Goal: Transaction & Acquisition: Purchase product/service

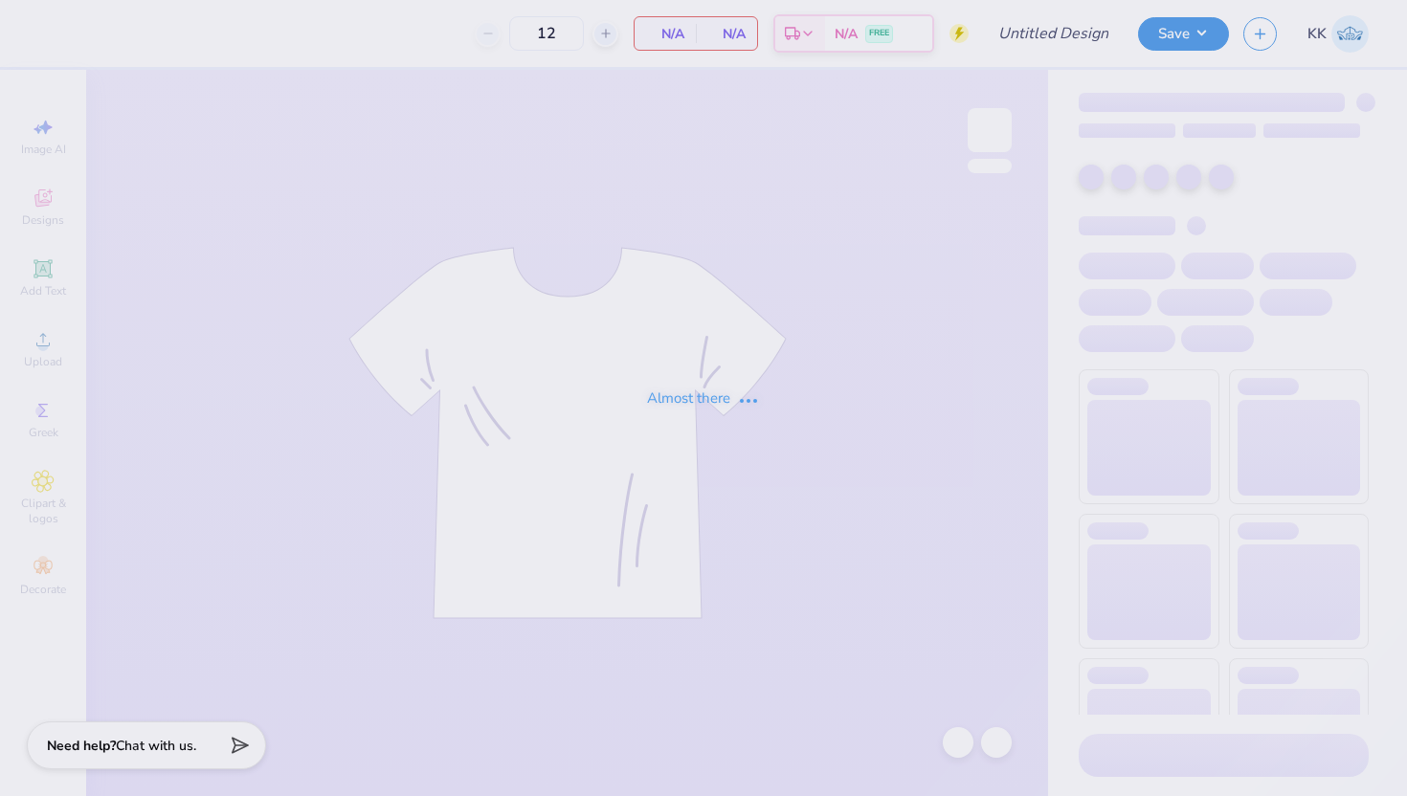
type input "ASIG Rush '25 Shirt"
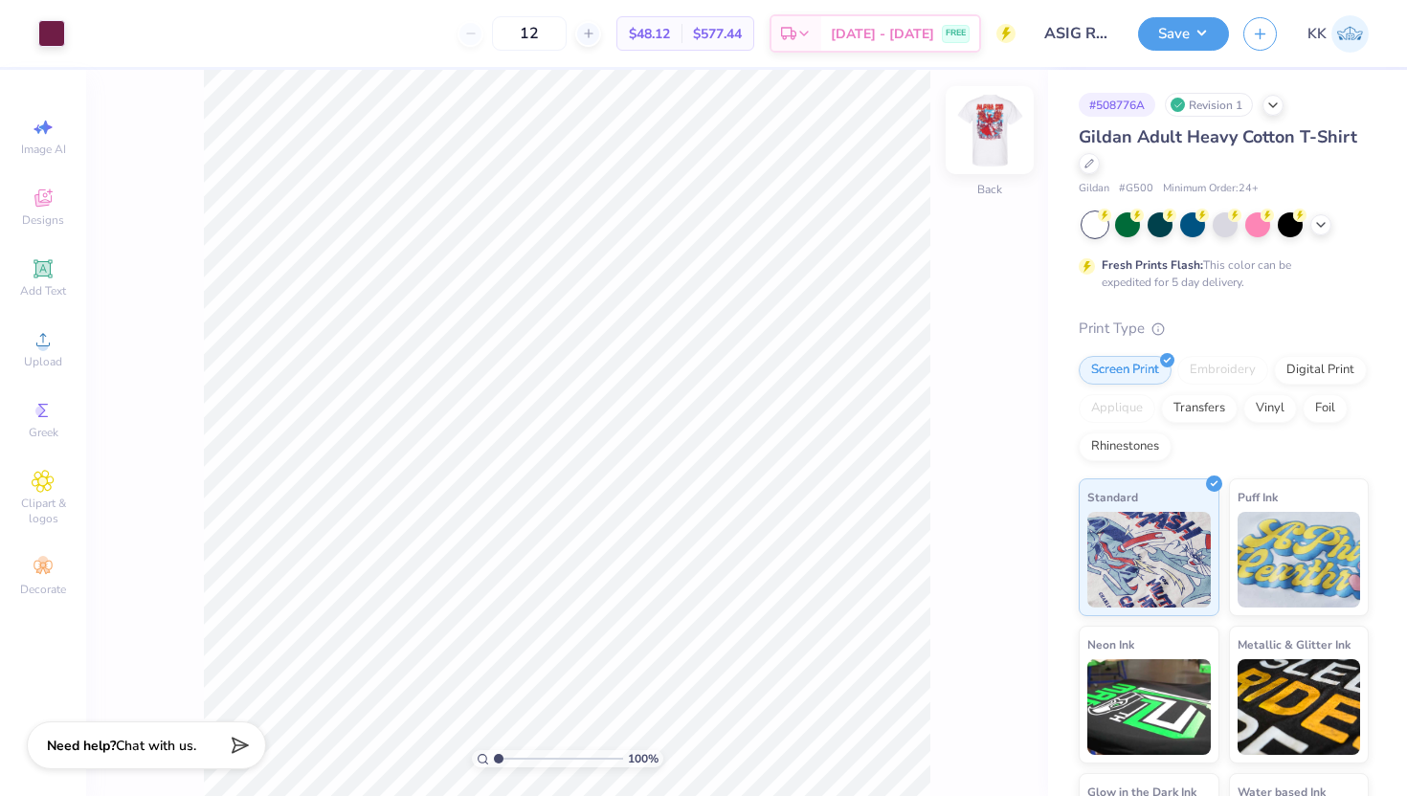
click at [1006, 139] on img at bounding box center [989, 130] width 77 height 77
click at [1006, 139] on img at bounding box center [989, 130] width 38 height 38
click at [1323, 234] on div at bounding box center [1225, 224] width 286 height 25
click at [1322, 233] on div at bounding box center [1225, 224] width 286 height 25
click at [1320, 221] on icon at bounding box center [1320, 222] width 15 height 15
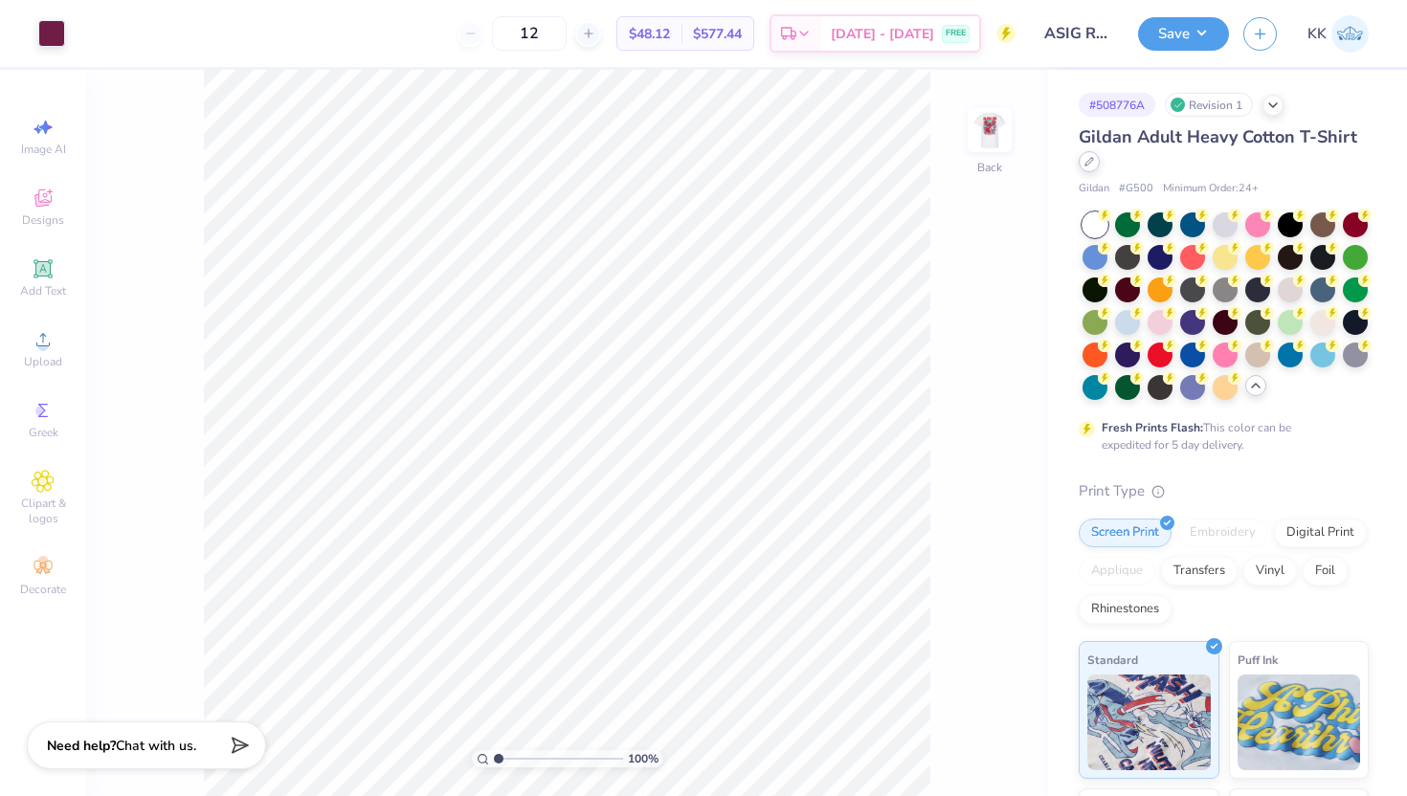
click at [1089, 163] on icon at bounding box center [1089, 162] width 8 height 8
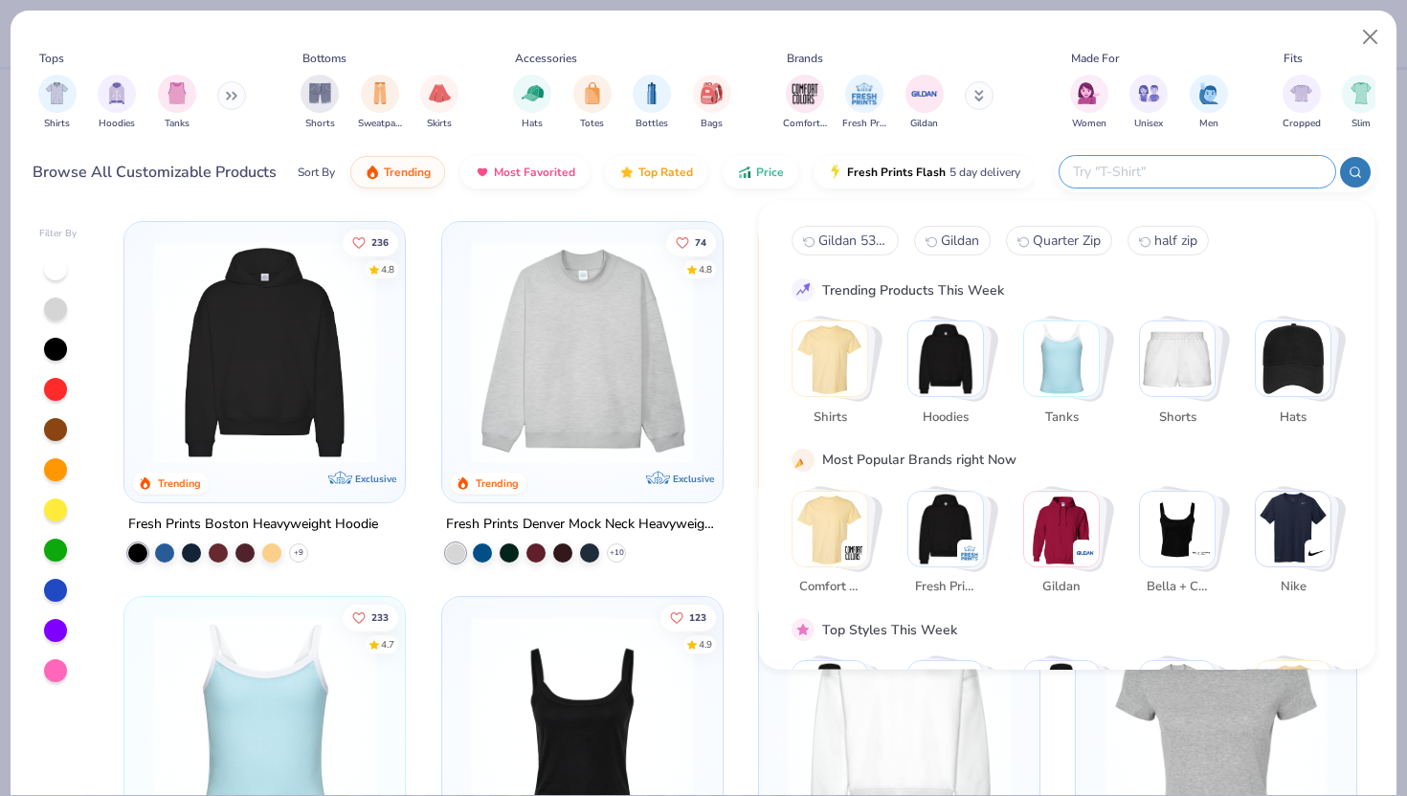
click at [1186, 172] on input "text" at bounding box center [1196, 172] width 251 height 22
type input "pocket tee"
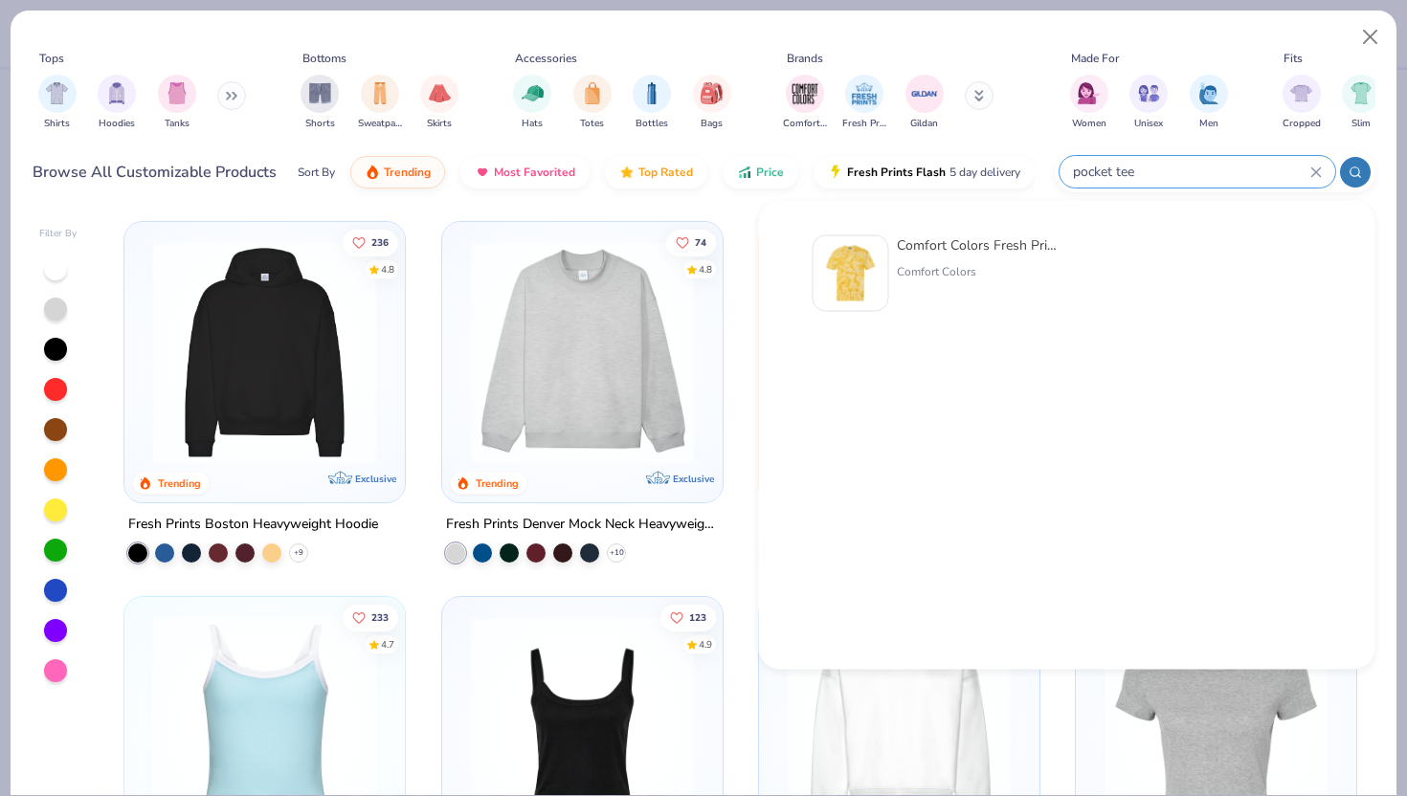
click at [1355, 166] on icon at bounding box center [1354, 172] width 13 height 13
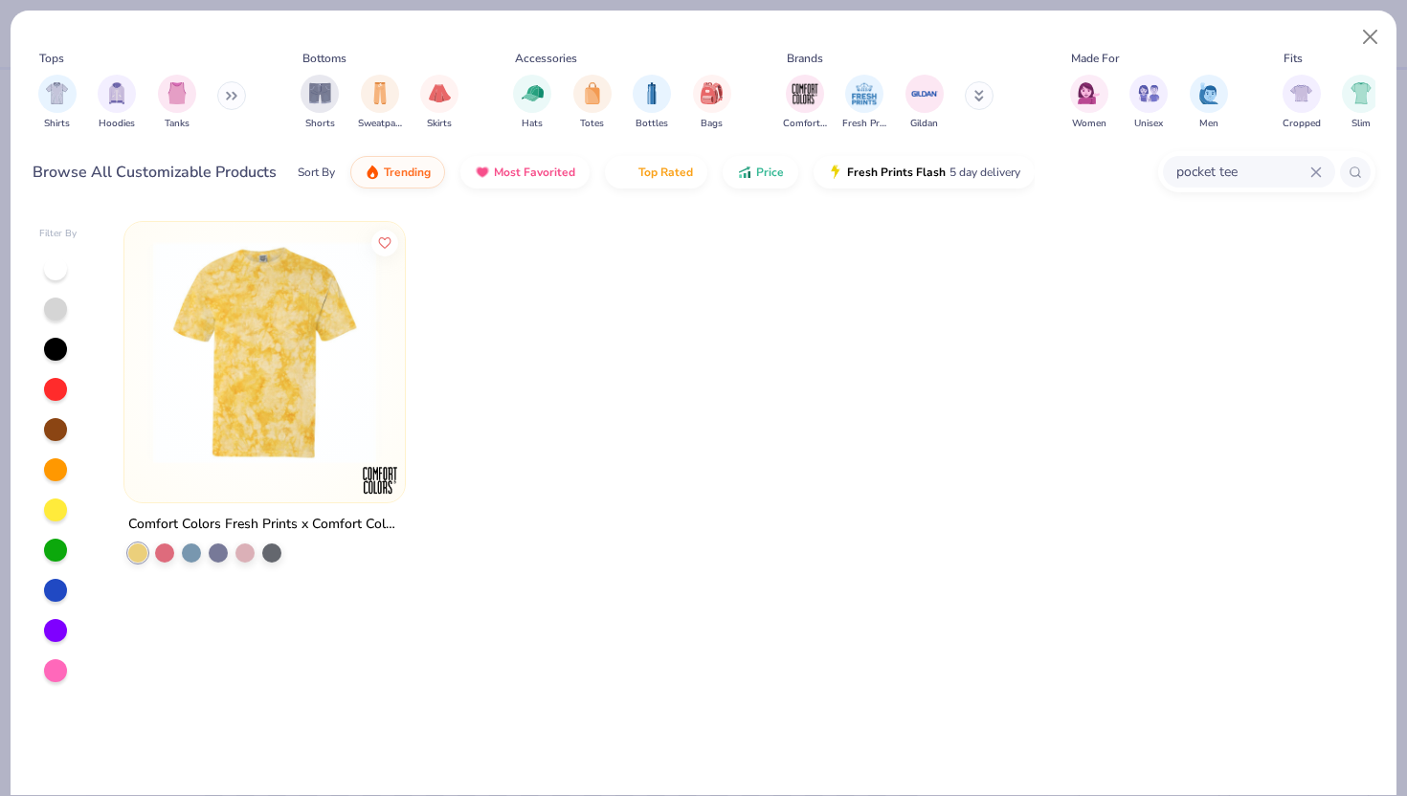
click at [1316, 169] on icon at bounding box center [1315, 171] width 9 height 9
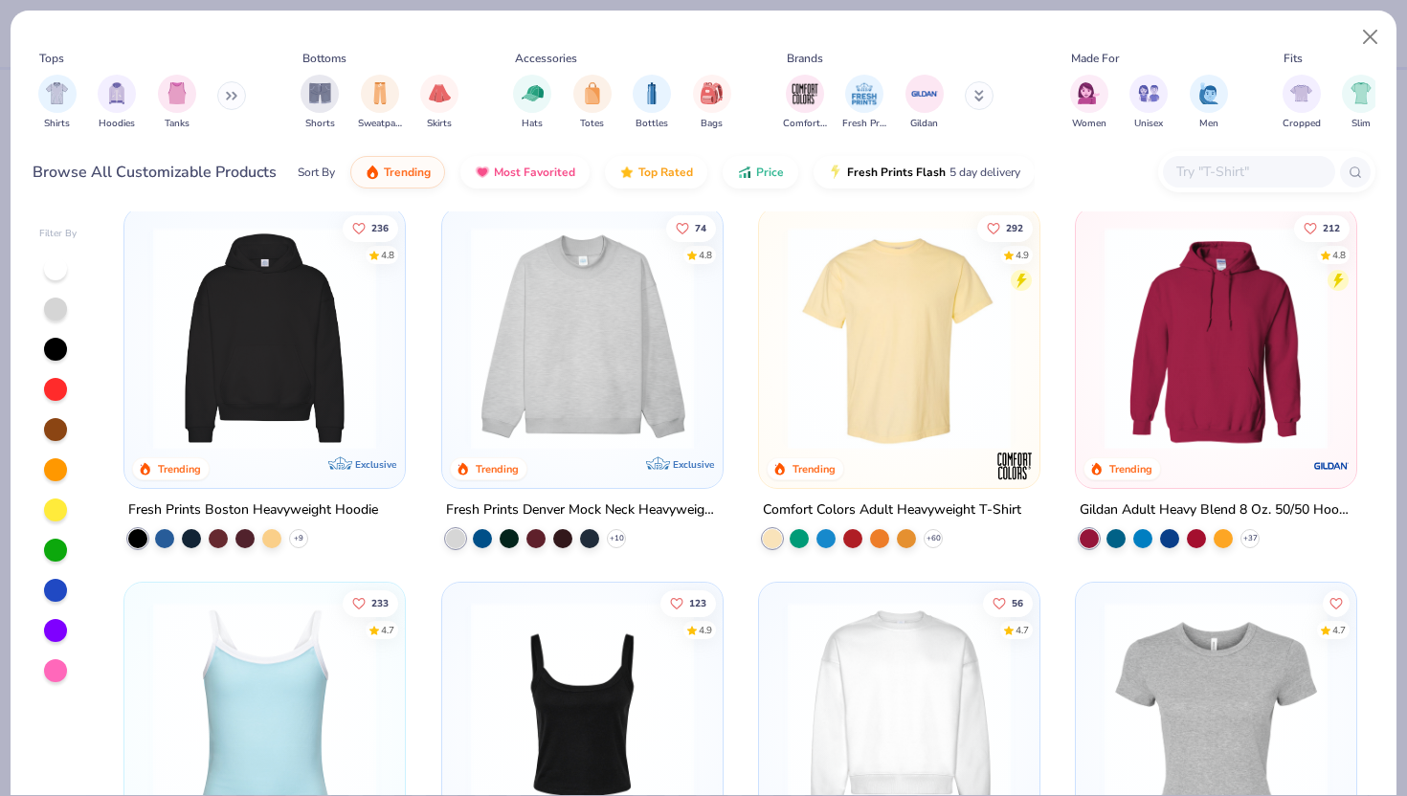
scroll to position [18, 0]
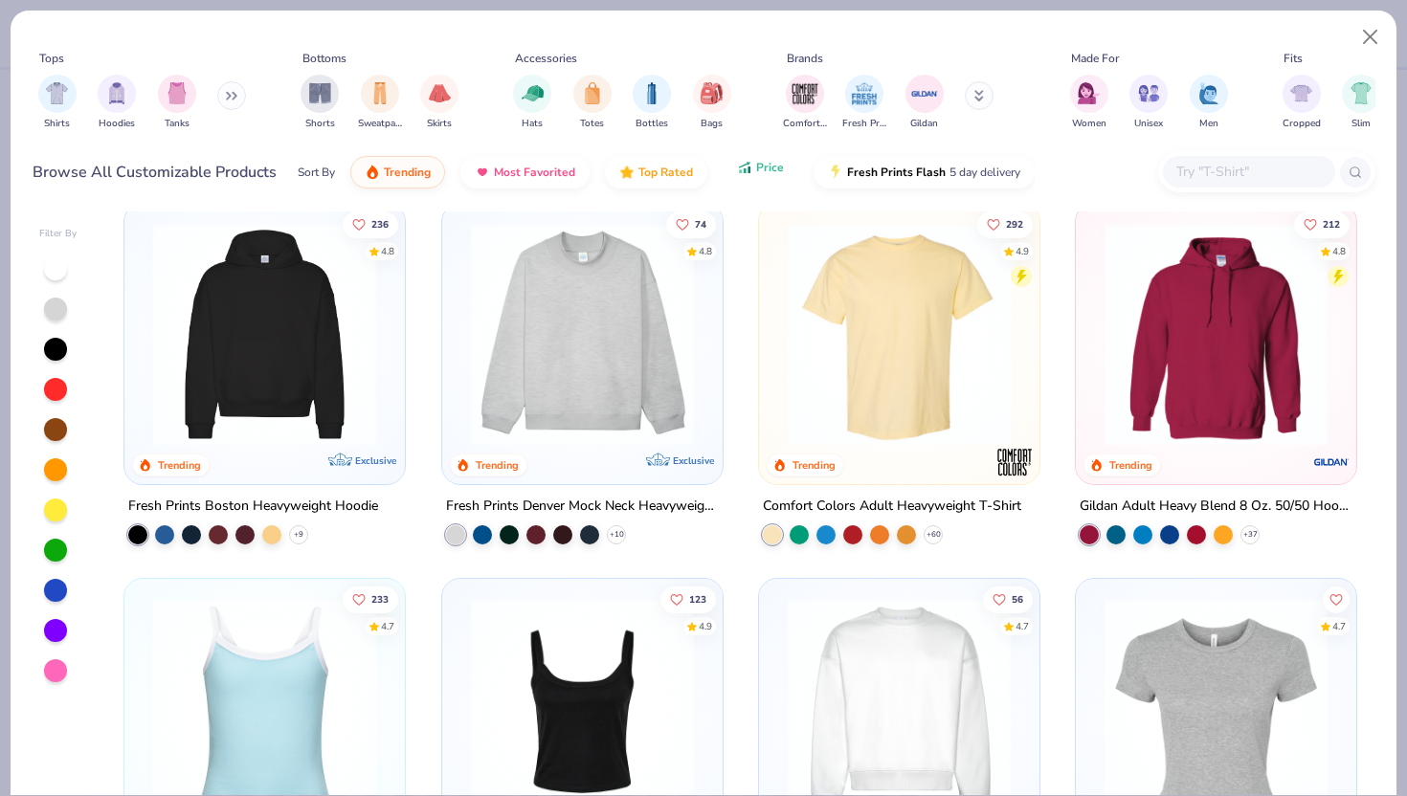
click at [732, 175] on button "Price" at bounding box center [760, 167] width 76 height 33
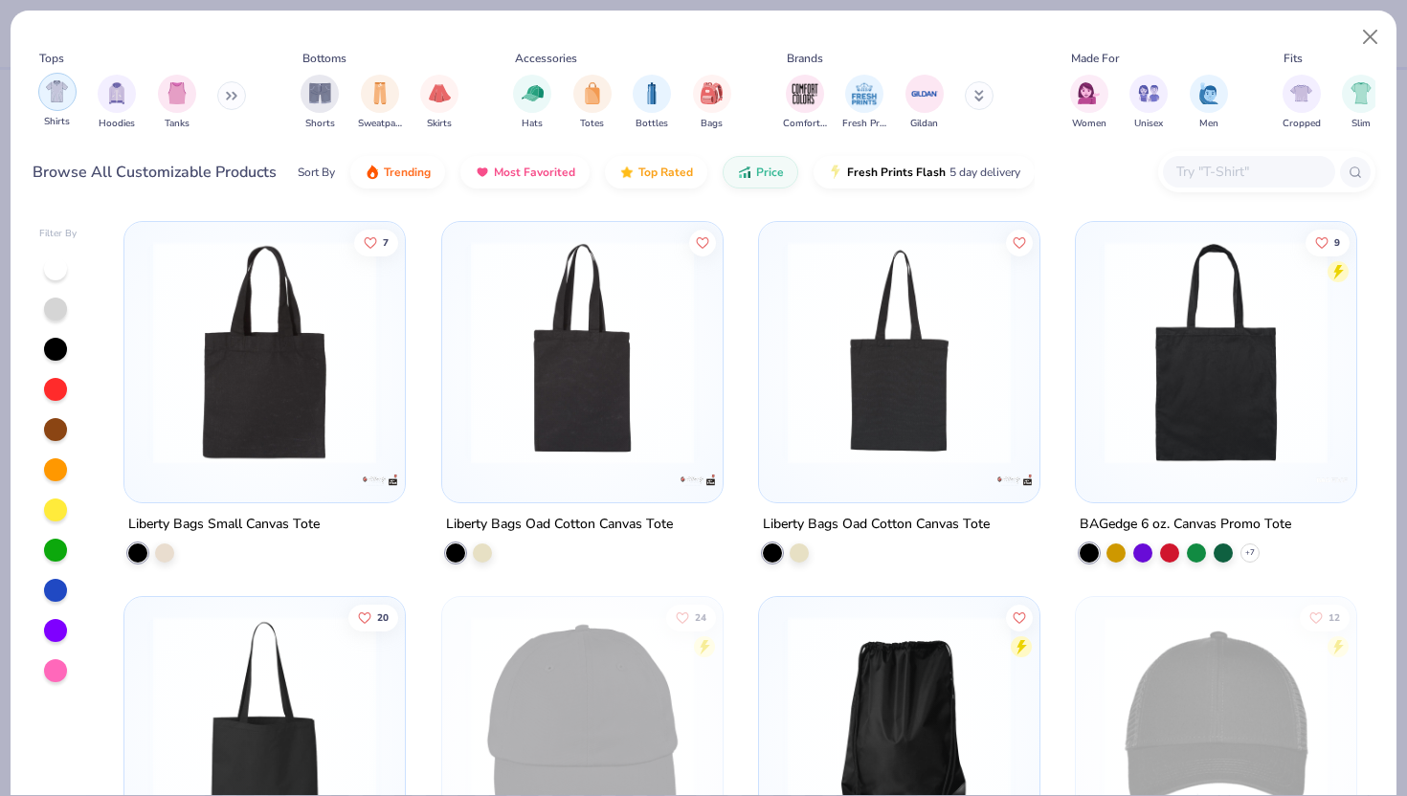
click at [64, 90] on img "filter for Shirts" at bounding box center [57, 91] width 22 height 22
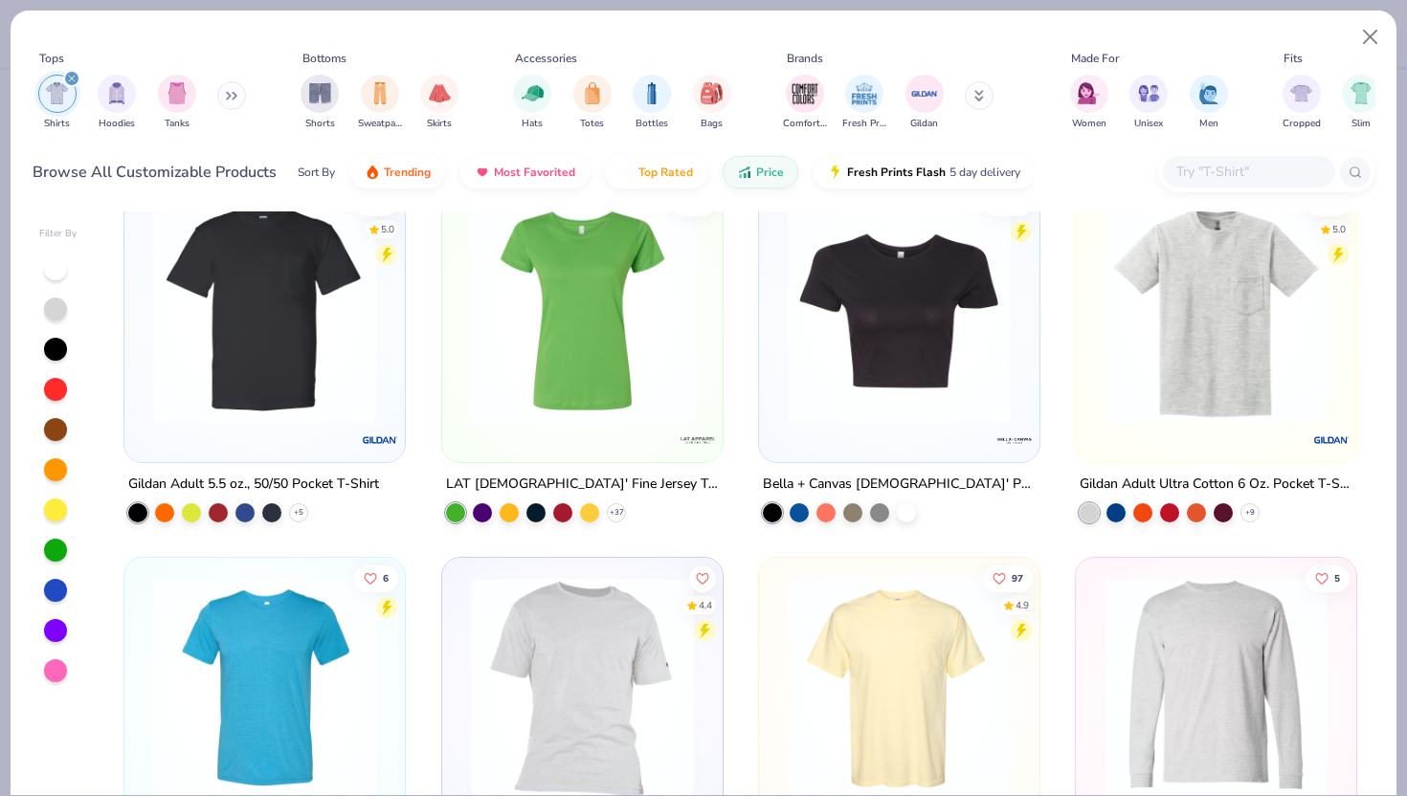
scroll to position [4922, 0]
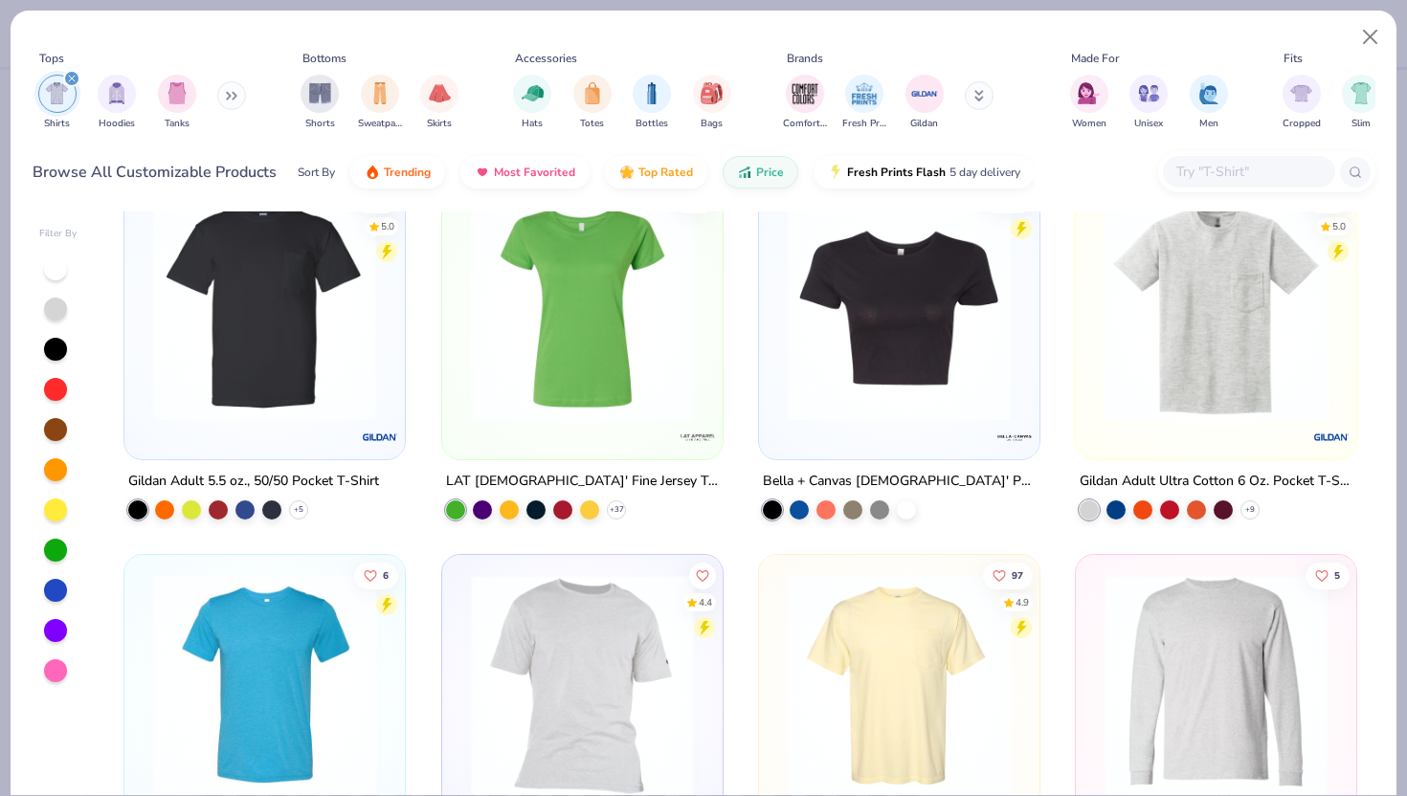
click at [1234, 410] on img at bounding box center [1216, 309] width 242 height 223
